Goal: Task Accomplishment & Management: Complete application form

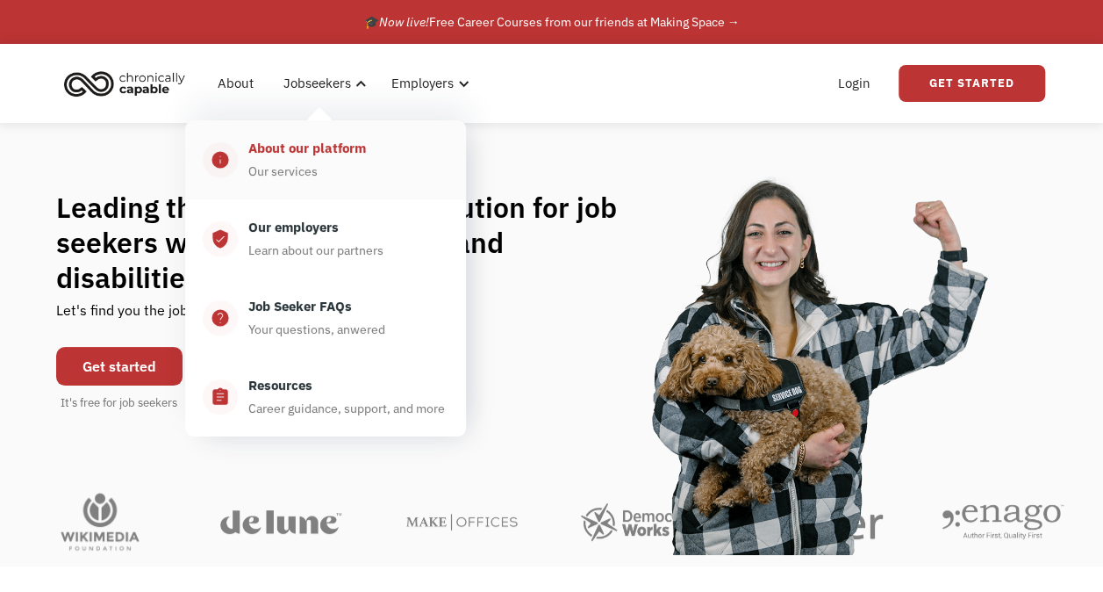
click at [333, 150] on div "About our platform" at bounding box center [307, 148] width 118 height 21
click at [357, 266] on link "verified_user Our employers Learn about our partners" at bounding box center [325, 238] width 281 height 79
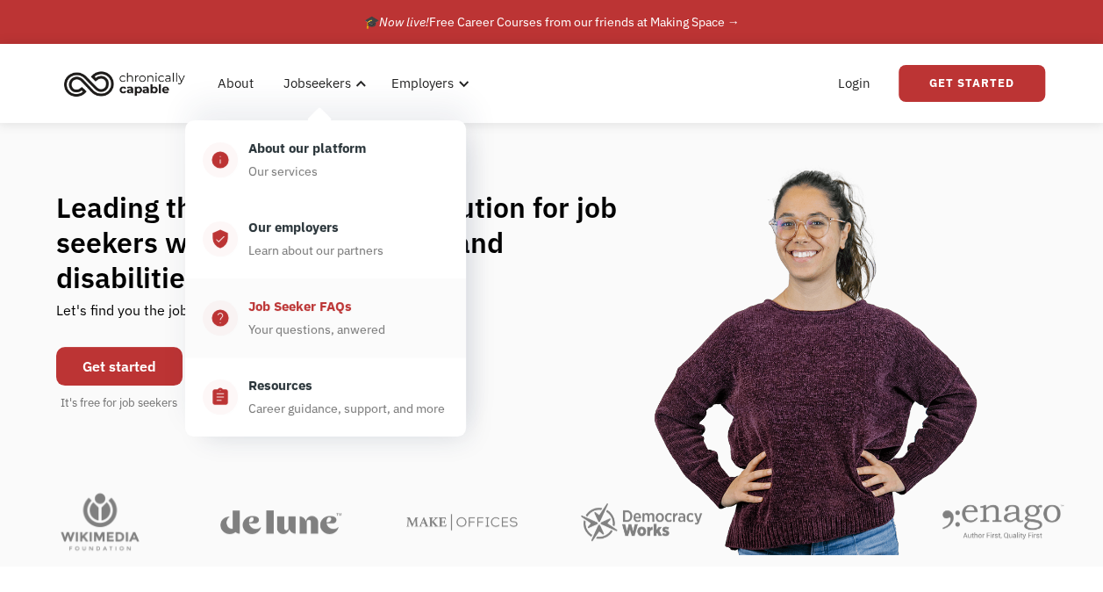
click at [318, 318] on div "Job Seeker FAQs Your questions, anwered" at bounding box center [343, 318] width 211 height 44
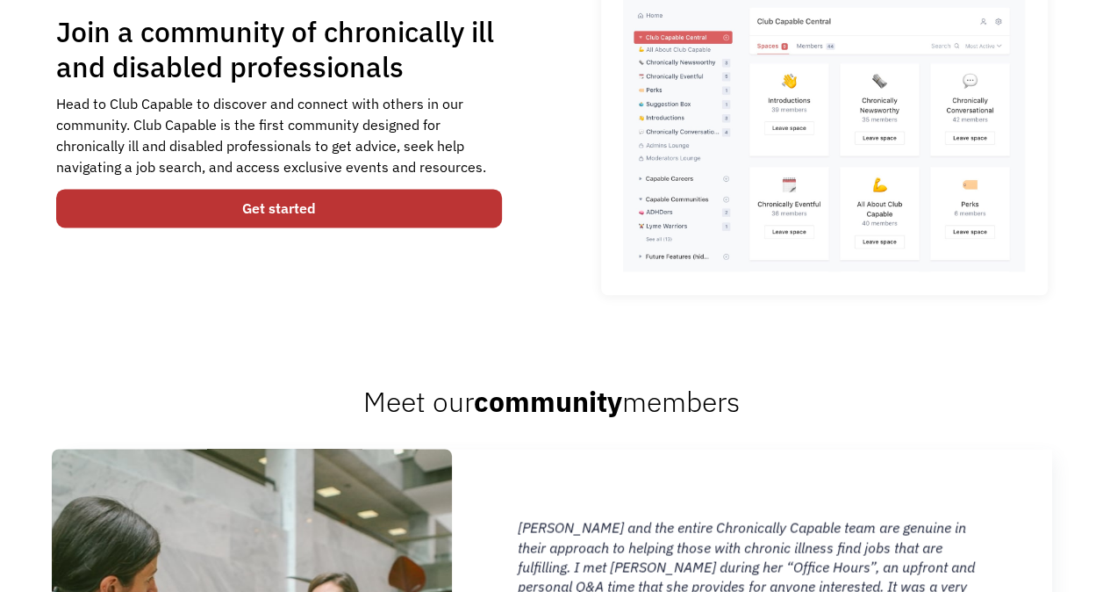
scroll to position [1237, 0]
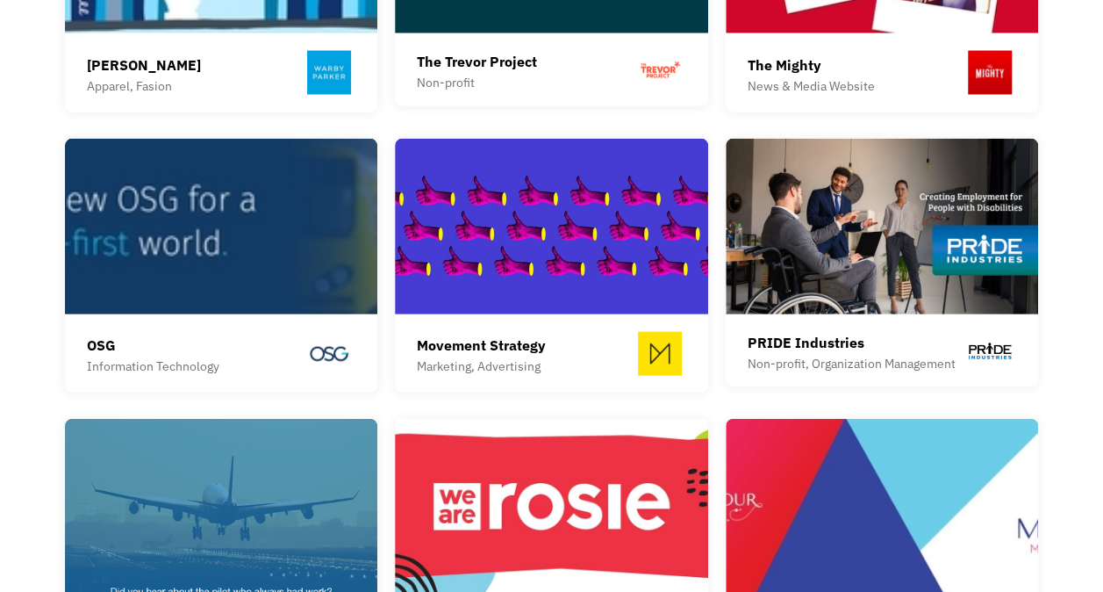
scroll to position [1758, 0]
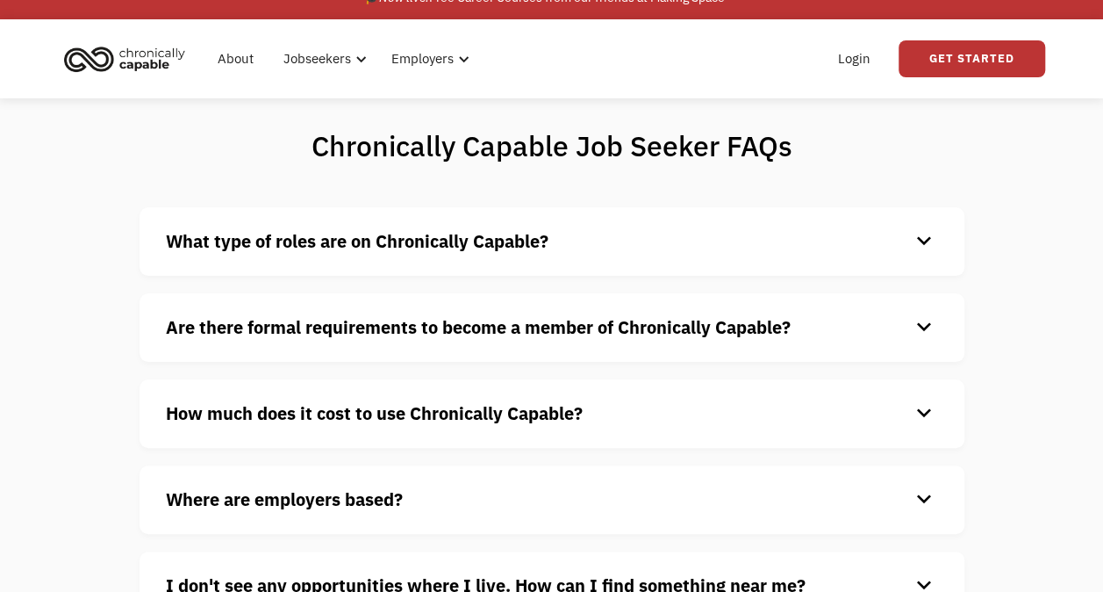
scroll to position [26, 0]
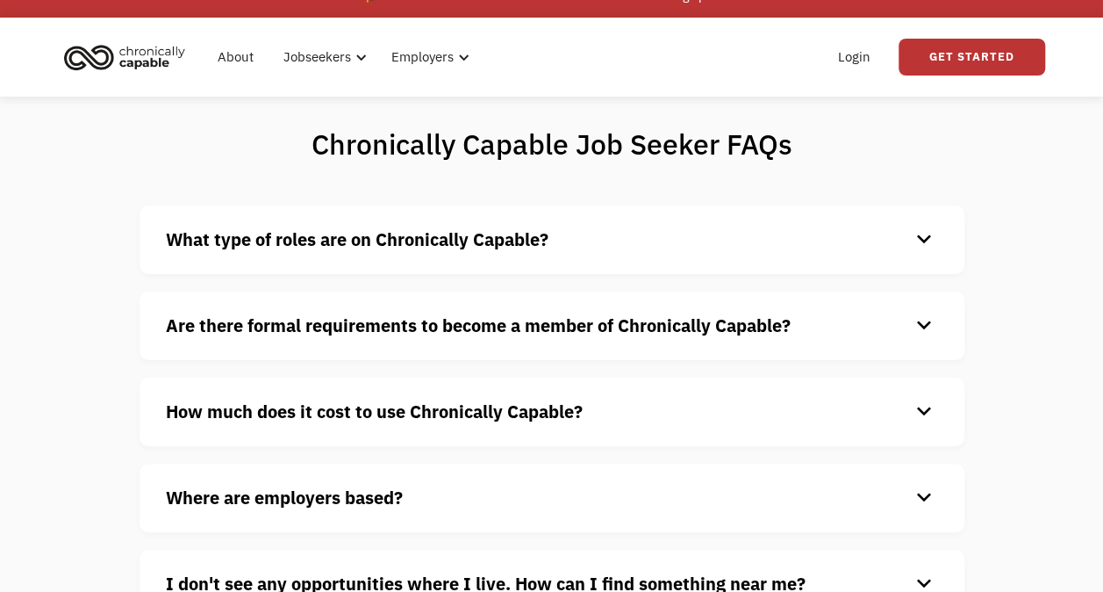
click at [292, 246] on strong "What type of roles are on Chronically Capable?" at bounding box center [357, 239] width 383 height 24
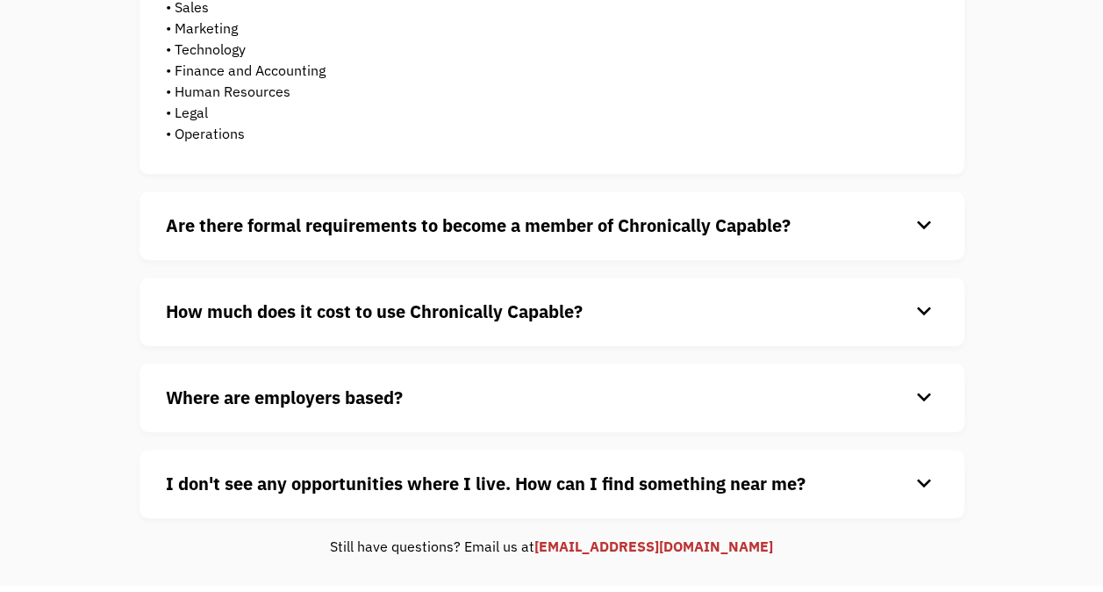
scroll to position [0, 0]
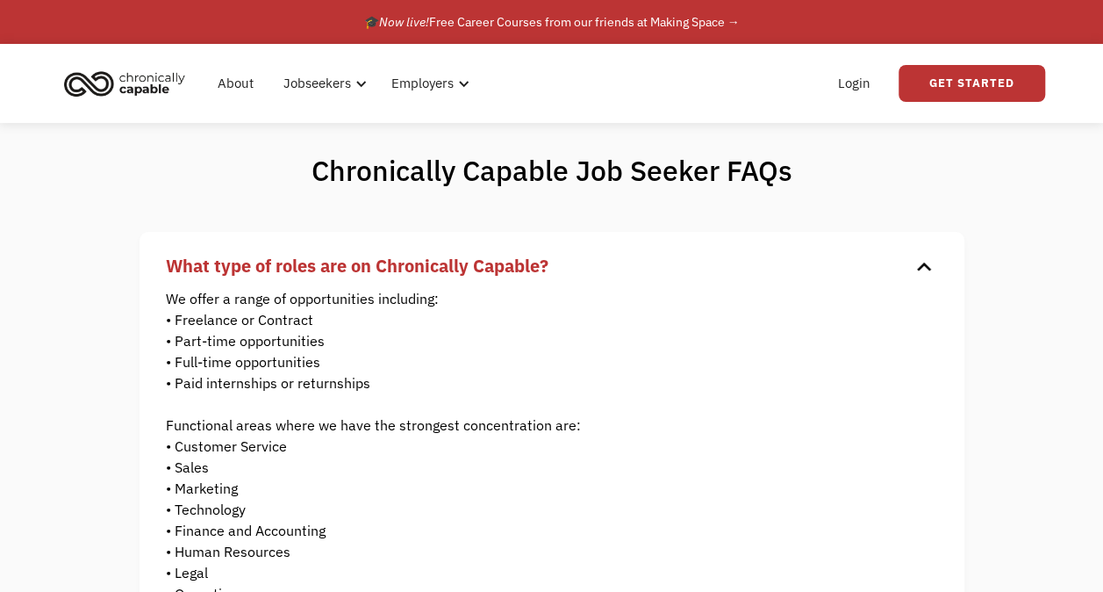
click at [107, 90] on img "home" at bounding box center [125, 83] width 132 height 39
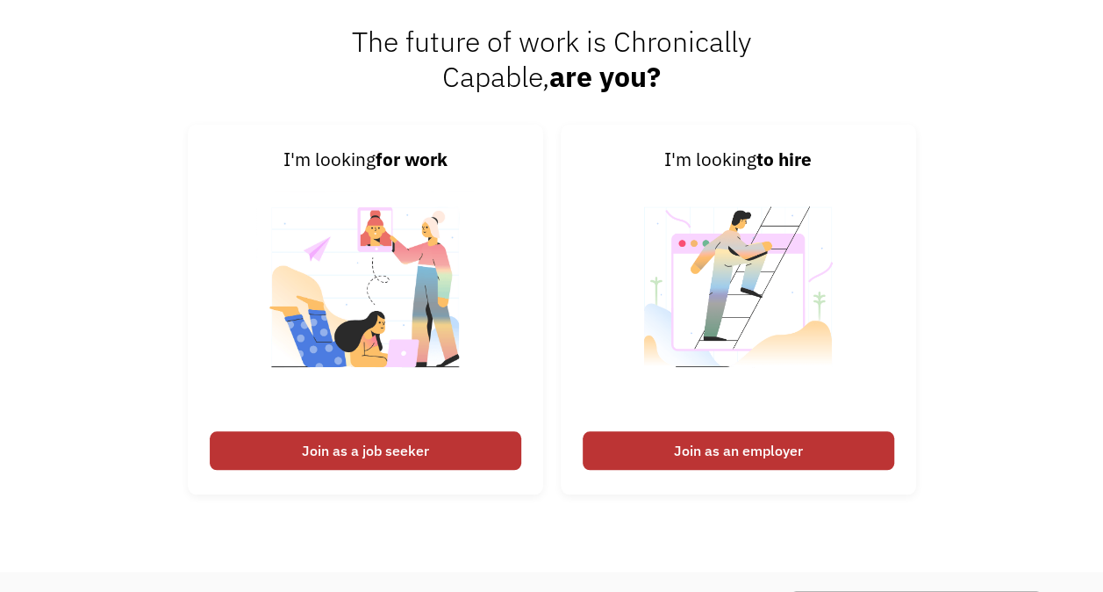
scroll to position [4011, 0]
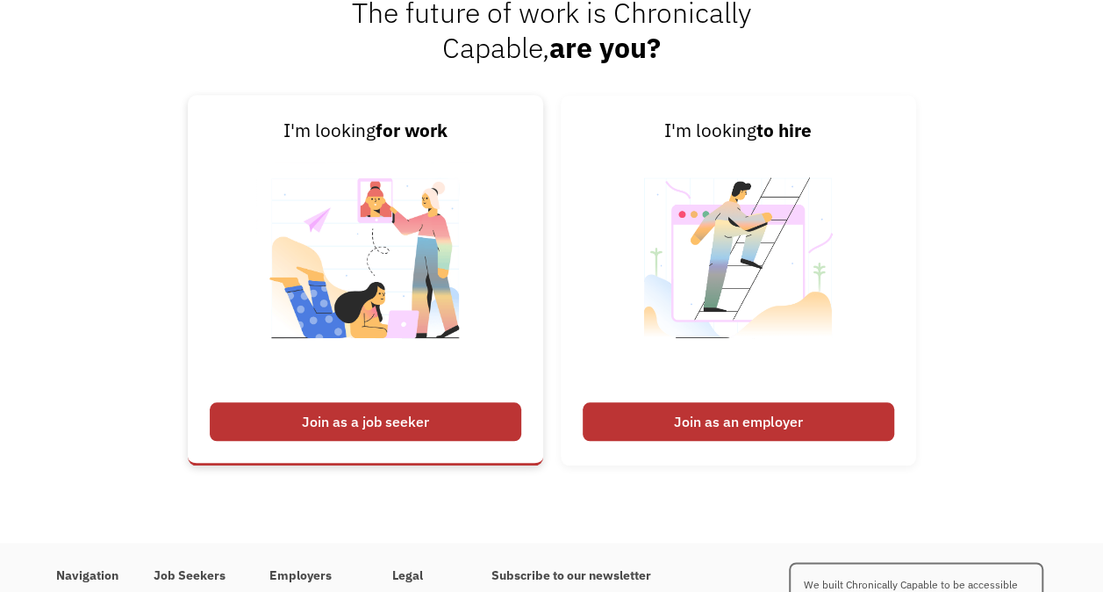
click at [312, 399] on link "I'm looking for work Join as a job seeker" at bounding box center [365, 280] width 355 height 370
click at [328, 416] on div "Join as a job seeker" at bounding box center [366, 421] width 312 height 39
click at [377, 404] on div "Join as a job seeker" at bounding box center [366, 421] width 312 height 39
click at [302, 383] on img at bounding box center [365, 269] width 219 height 248
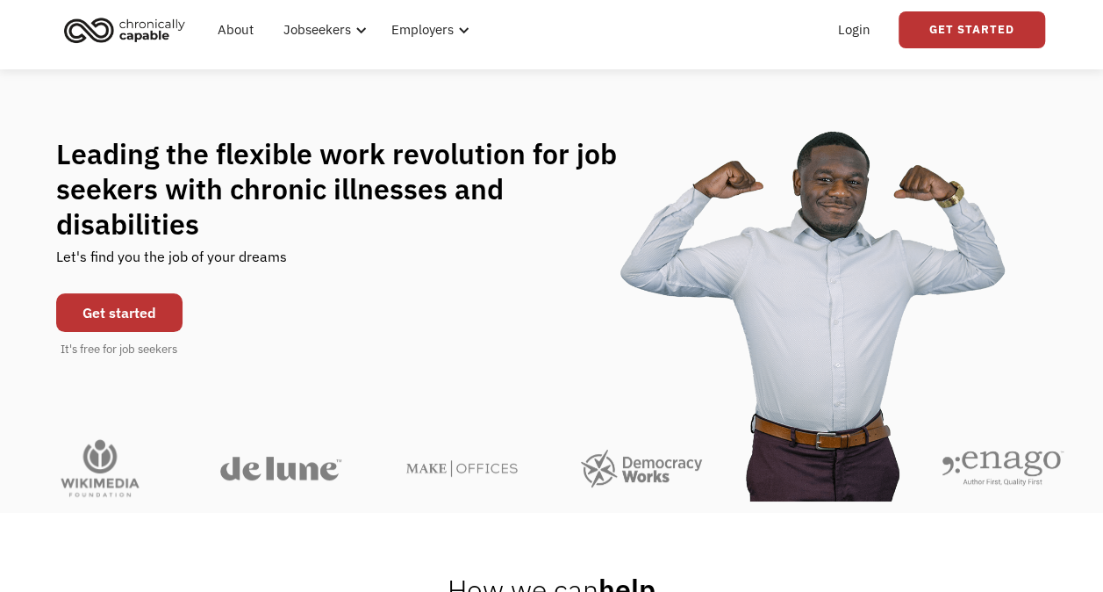
scroll to position [54, 0]
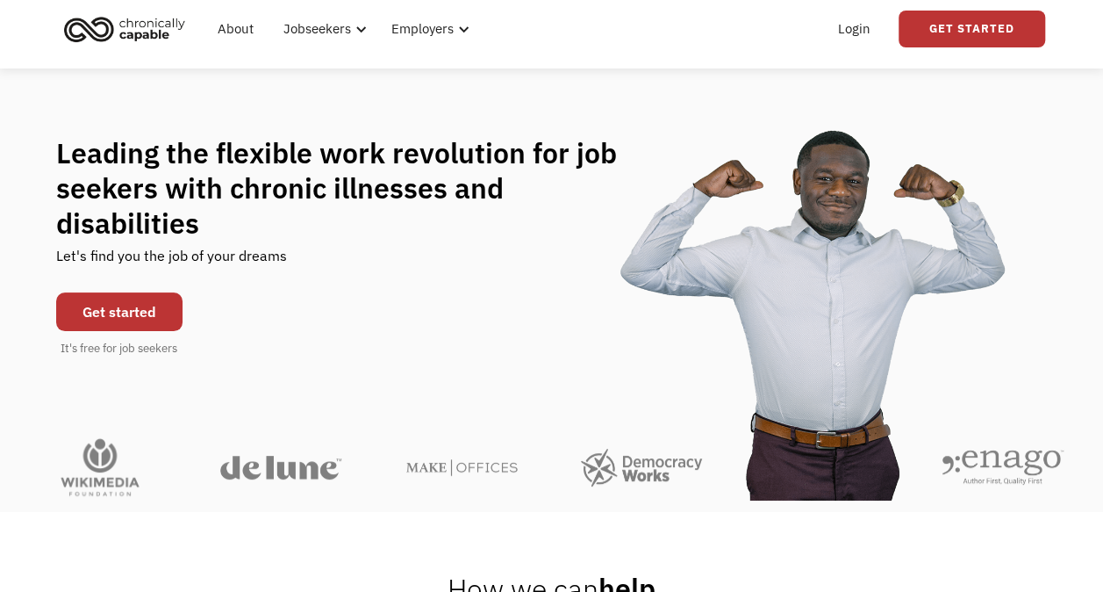
click at [118, 319] on div "Get started It's free for job seekers" at bounding box center [119, 320] width 126 height 74
click at [108, 295] on link "Get started" at bounding box center [119, 311] width 126 height 39
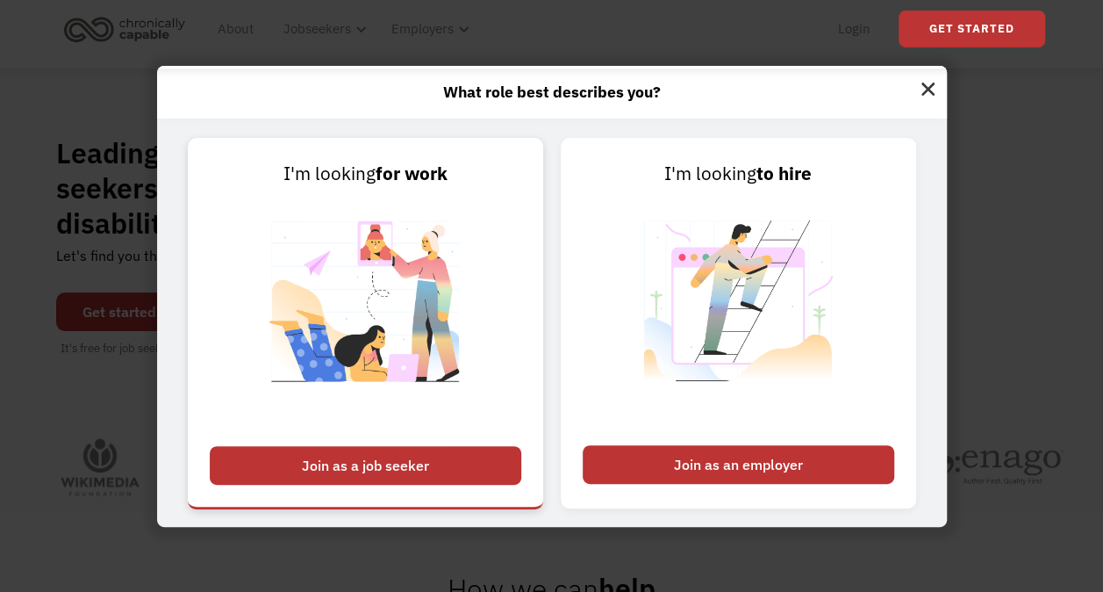
click at [463, 481] on div "Join as a job seeker" at bounding box center [366, 465] width 312 height 39
